Goal: Information Seeking & Learning: Learn about a topic

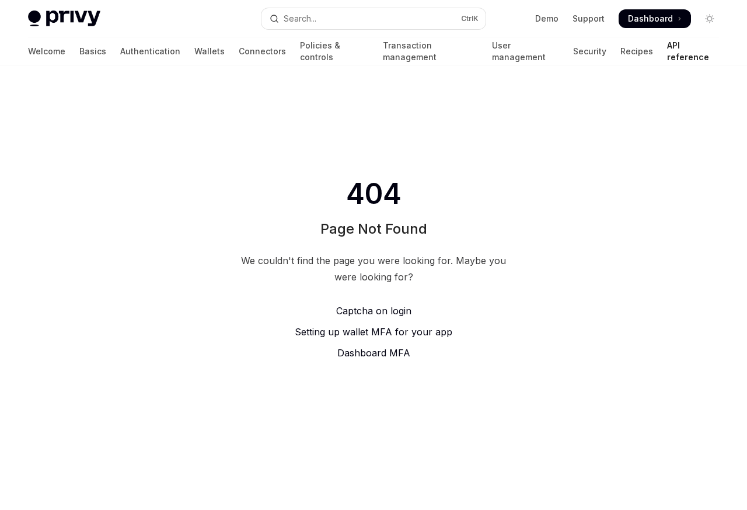
type textarea "*"
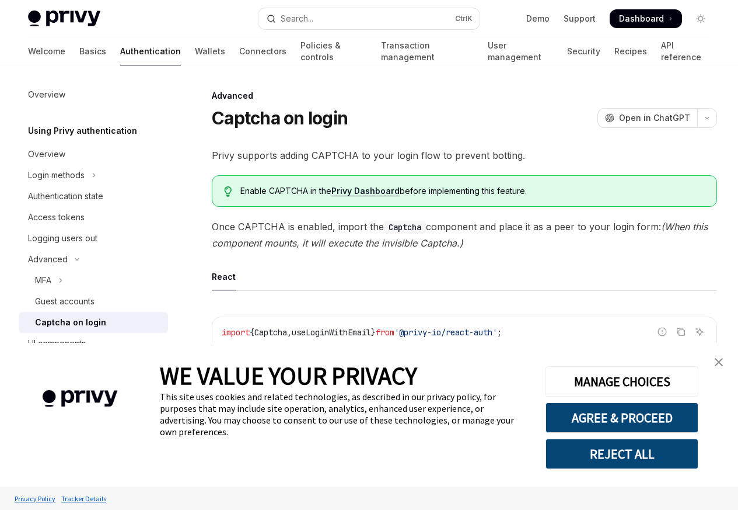
type textarea "*"
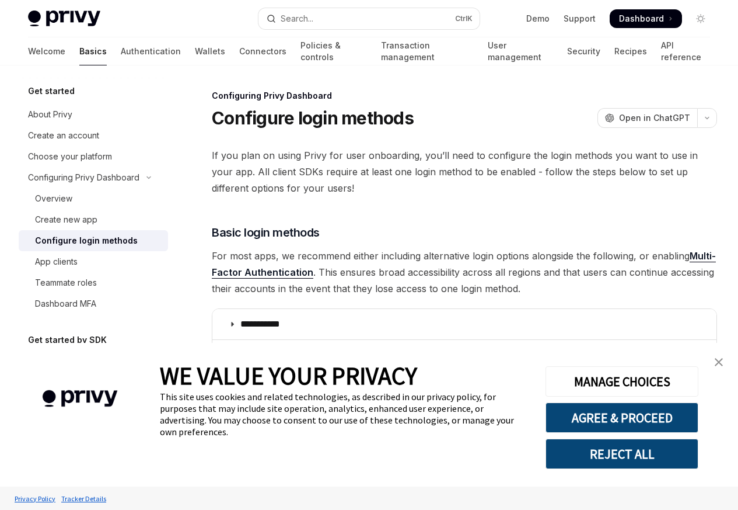
type textarea "*"
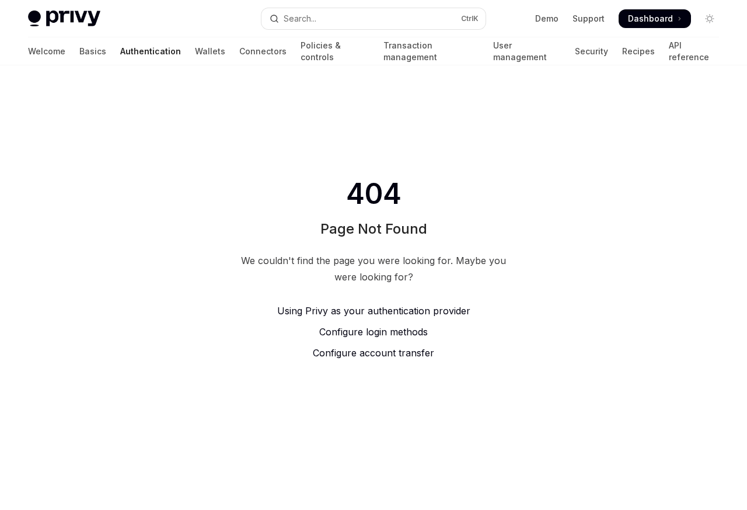
type textarea "*"
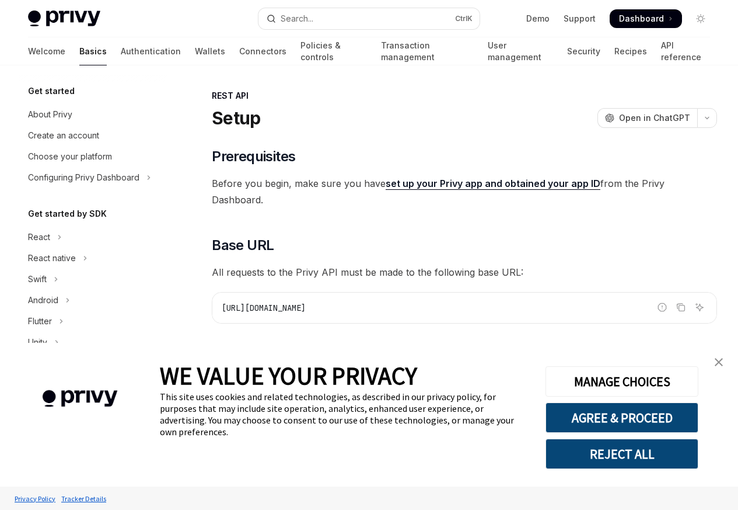
type textarea "*"
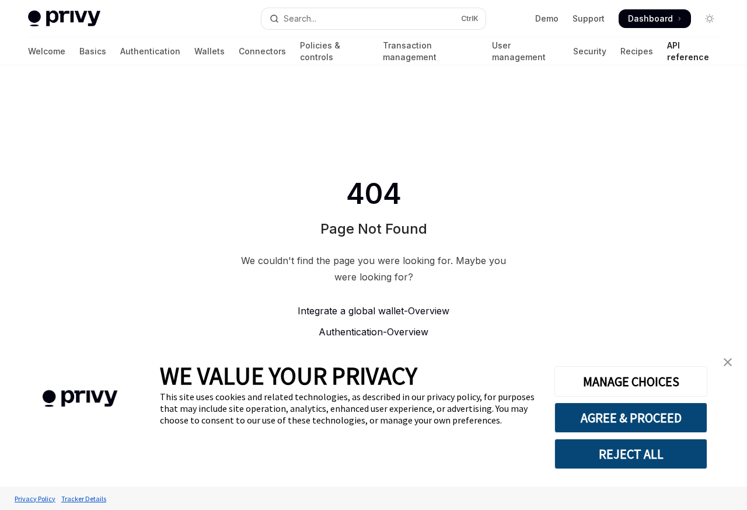
type textarea "*"
